Goal: Information Seeking & Learning: Find specific fact

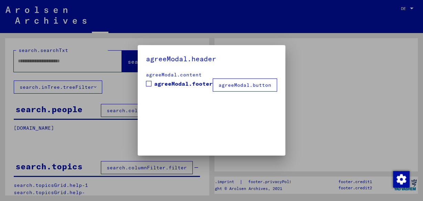
type input "*****"
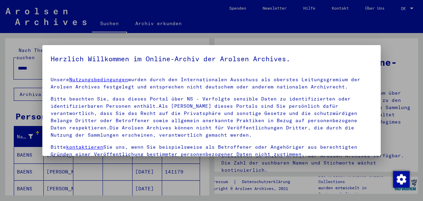
click at [402, 74] on div at bounding box center [211, 100] width 423 height 201
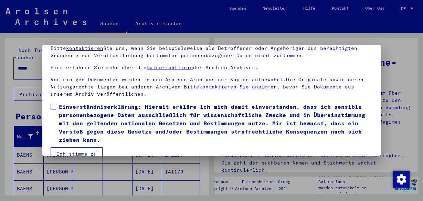
scroll to position [54, 0]
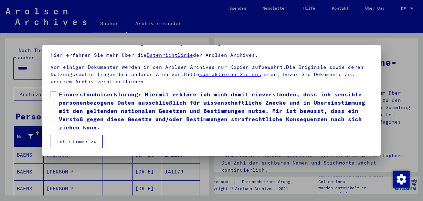
click at [53, 92] on span at bounding box center [54, 95] width 6 height 6
click at [80, 142] on button "Ich stimme zu" at bounding box center [77, 141] width 52 height 13
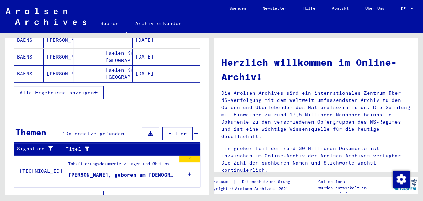
scroll to position [151, 0]
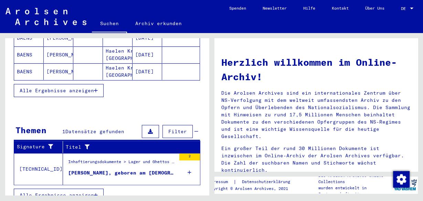
click at [123, 169] on div "[PERSON_NAME], geboren am [DEMOGRAPHIC_DATA]" at bounding box center [122, 172] width 108 height 7
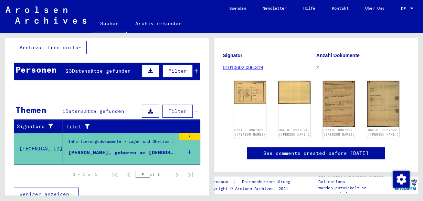
scroll to position [83, 0]
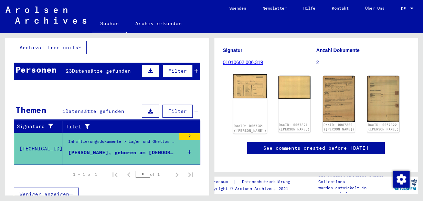
click at [246, 91] on img at bounding box center [250, 86] width 34 height 24
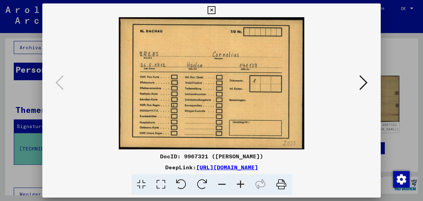
click at [365, 82] on icon at bounding box center [363, 82] width 8 height 17
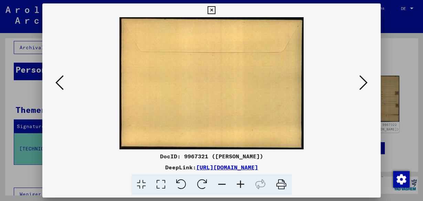
click at [365, 82] on icon at bounding box center [363, 82] width 8 height 17
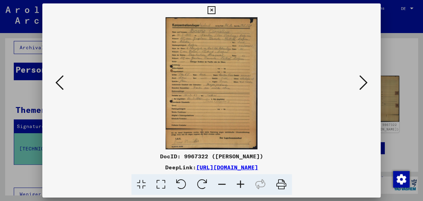
click at [365, 82] on icon at bounding box center [363, 82] width 8 height 17
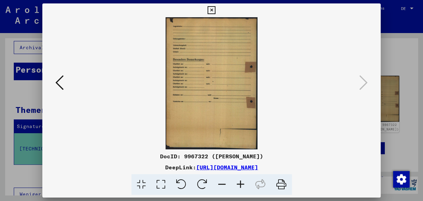
click at [406, 110] on div at bounding box center [211, 100] width 423 height 201
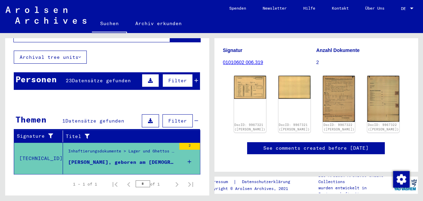
scroll to position [47, 0]
